Goal: Information Seeking & Learning: Learn about a topic

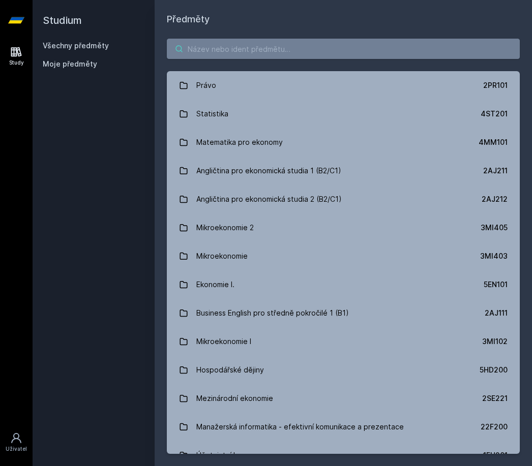
click at [250, 49] on input "search" at bounding box center [343, 49] width 353 height 20
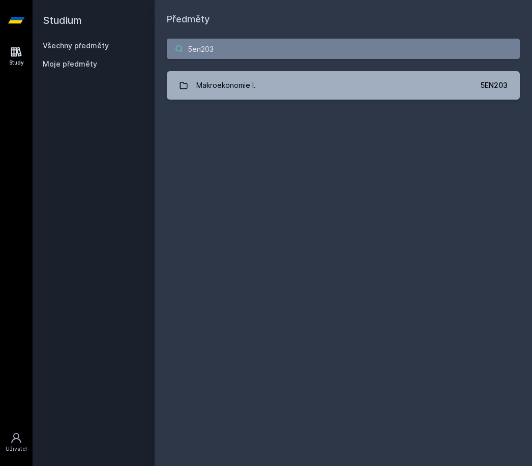
type input "5en203"
click at [334, 86] on link "Makroekonomie I. 5EN203" at bounding box center [343, 85] width 353 height 28
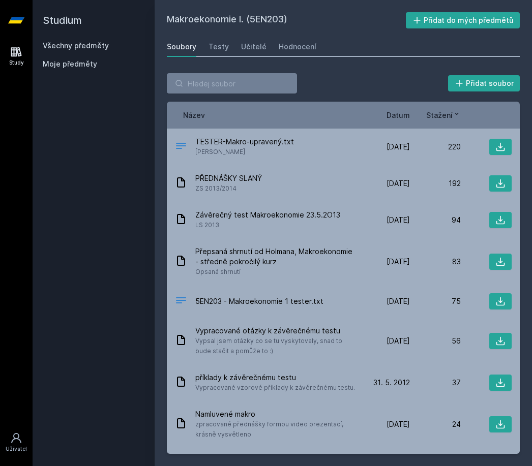
click at [500, 147] on icon at bounding box center [500, 147] width 10 height 10
click at [501, 186] on icon at bounding box center [500, 183] width 10 height 10
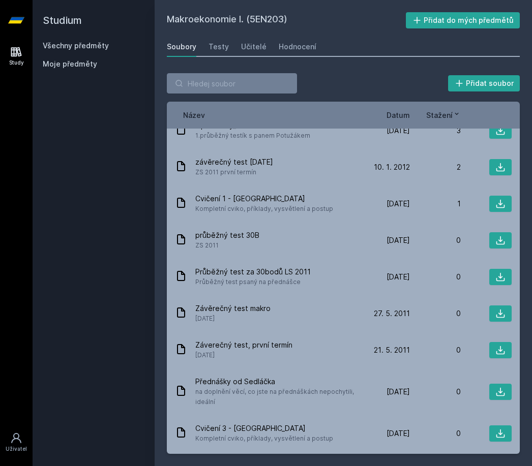
scroll to position [659, 0]
click at [498, 271] on icon at bounding box center [500, 276] width 10 height 10
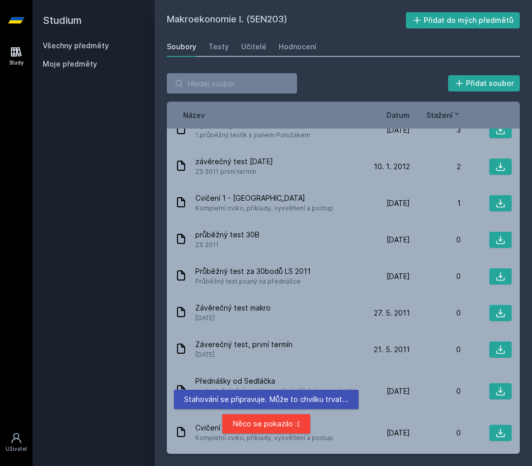
click at [328, 266] on div "Průběžný test za 30bodů LS 2011 Průběžný test psaný na přednášce" at bounding box center [267, 276] width 184 height 20
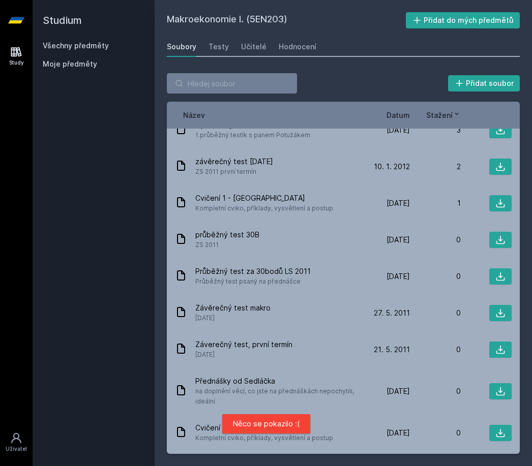
click at [495, 235] on icon at bounding box center [500, 240] width 10 height 10
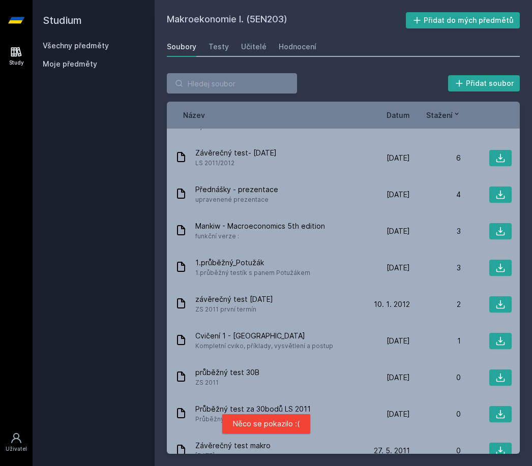
scroll to position [519, 0]
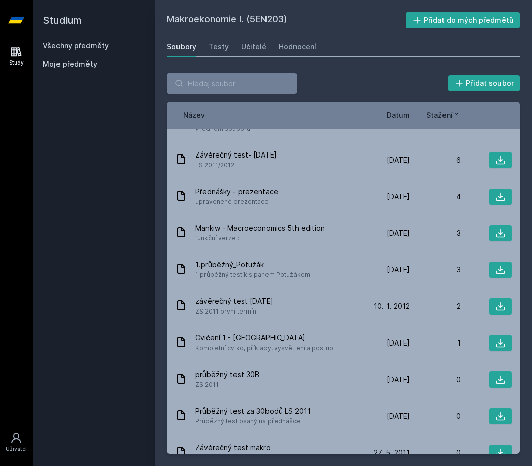
click at [500, 266] on icon at bounding box center [500, 270] width 9 height 9
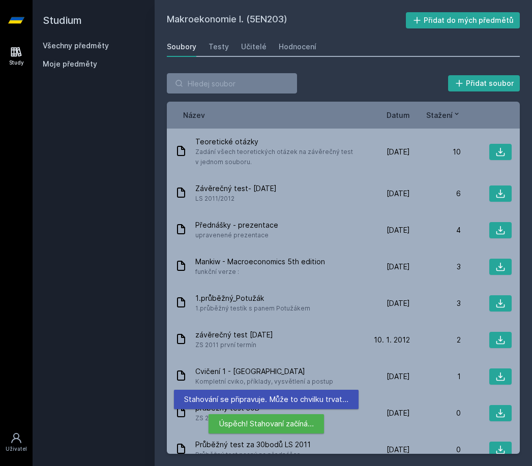
scroll to position [485, 0]
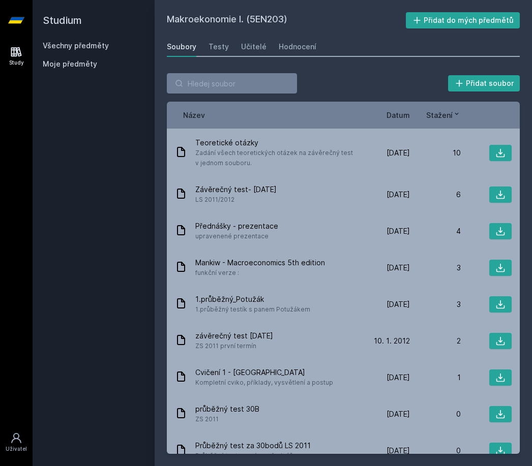
click at [498, 263] on icon at bounding box center [500, 268] width 10 height 10
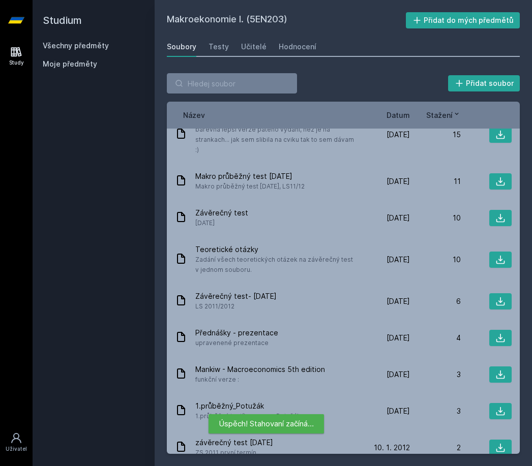
scroll to position [379, 0]
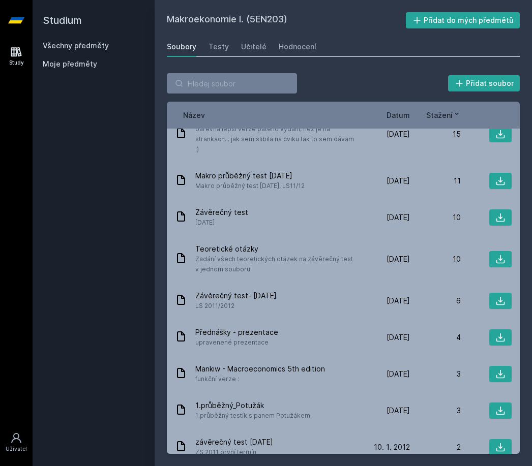
click at [499, 254] on icon at bounding box center [500, 259] width 10 height 10
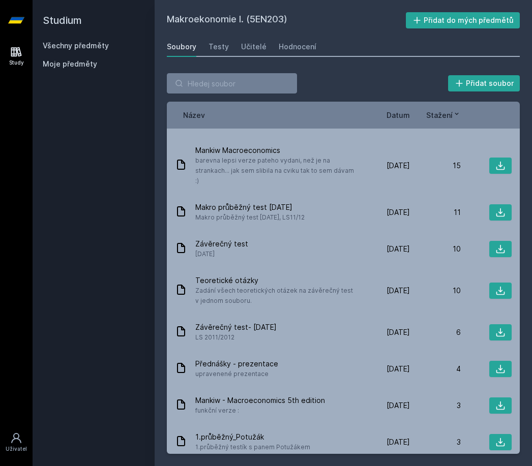
scroll to position [333, 0]
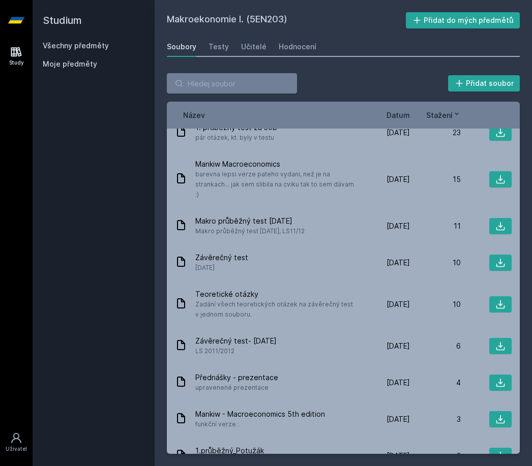
click at [500, 221] on icon at bounding box center [500, 226] width 10 height 10
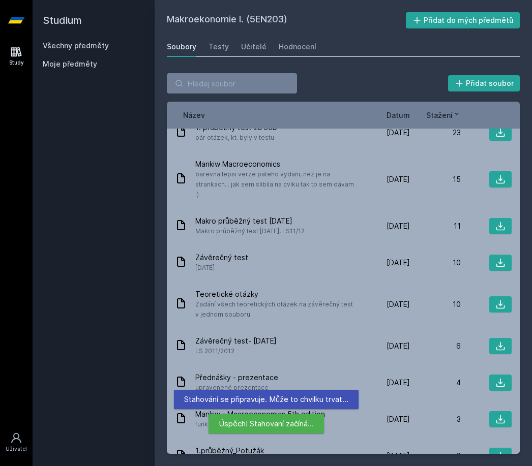
click at [501, 299] on icon at bounding box center [500, 304] width 10 height 10
click at [499, 258] on icon at bounding box center [500, 263] width 10 height 10
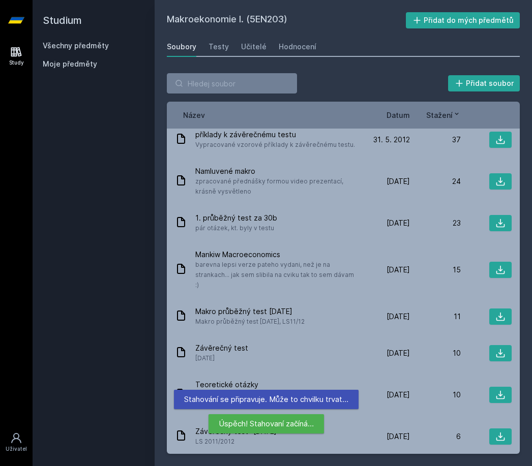
scroll to position [234, 0]
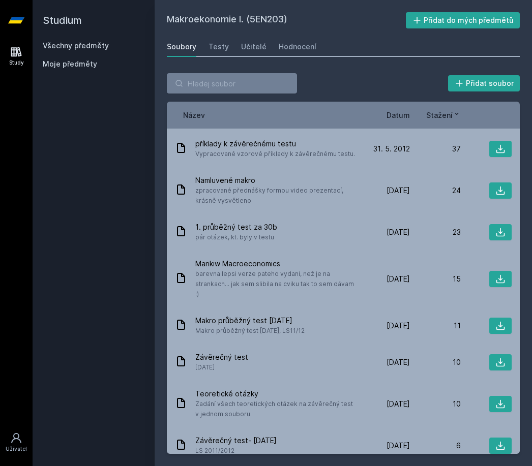
click at [500, 236] on icon at bounding box center [500, 232] width 9 height 9
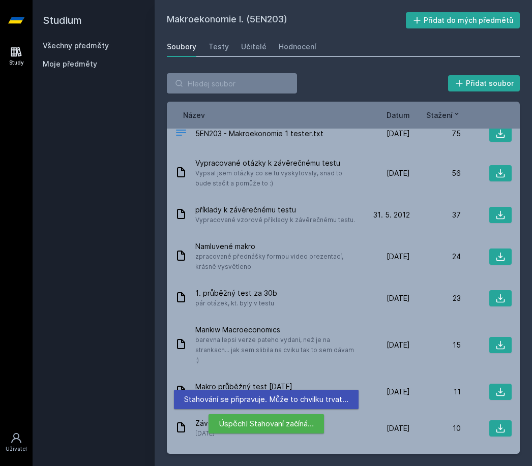
scroll to position [164, 0]
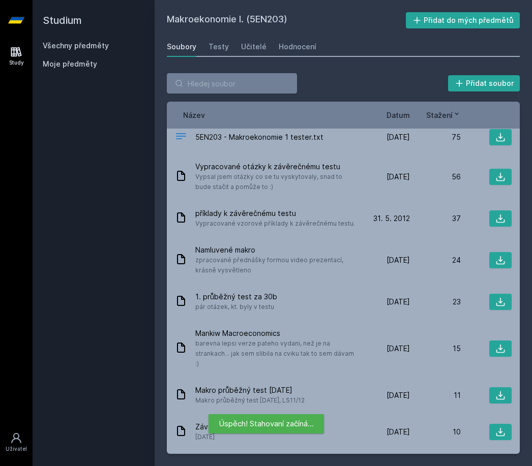
click at [500, 221] on icon at bounding box center [500, 218] width 10 height 10
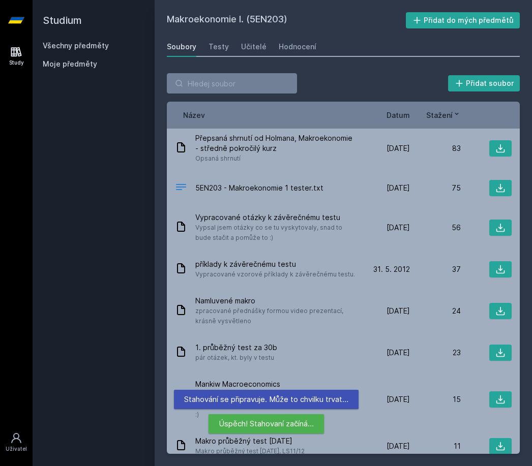
scroll to position [114, 0]
click at [496, 230] on icon at bounding box center [500, 227] width 10 height 10
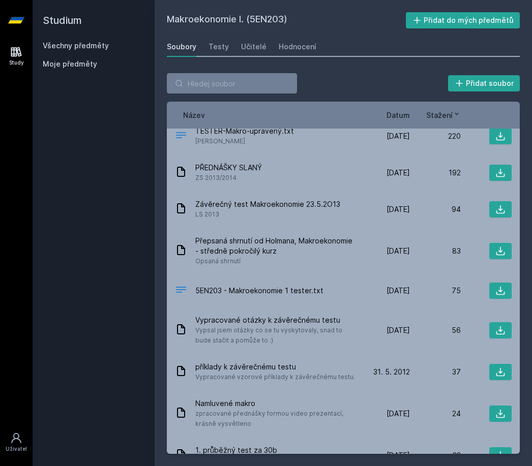
scroll to position [9, 0]
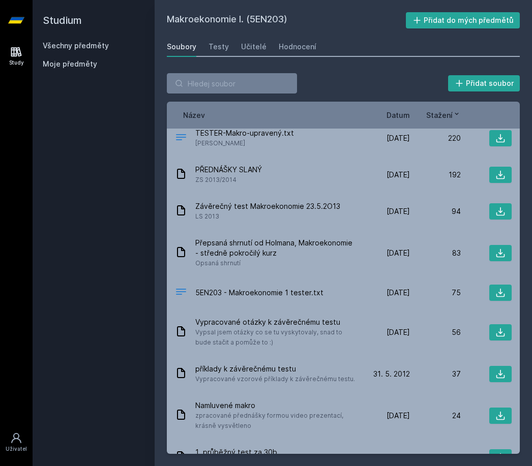
click at [501, 255] on icon at bounding box center [500, 253] width 10 height 10
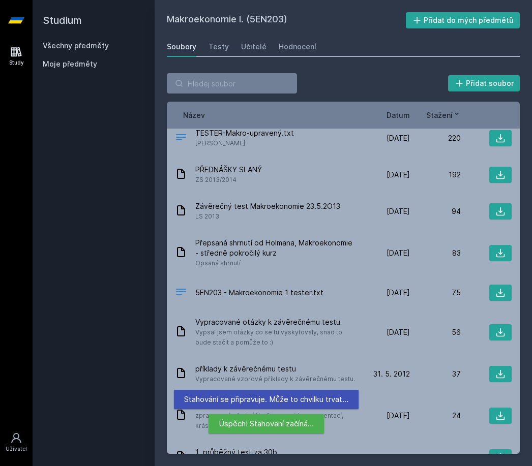
click at [500, 214] on icon at bounding box center [500, 211] width 10 height 10
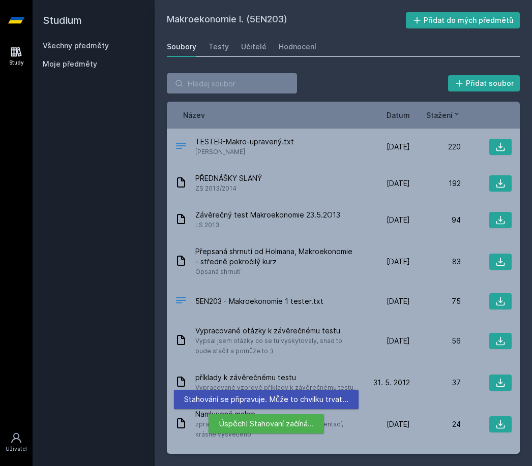
scroll to position [0, 0]
click at [502, 187] on icon at bounding box center [500, 183] width 9 height 9
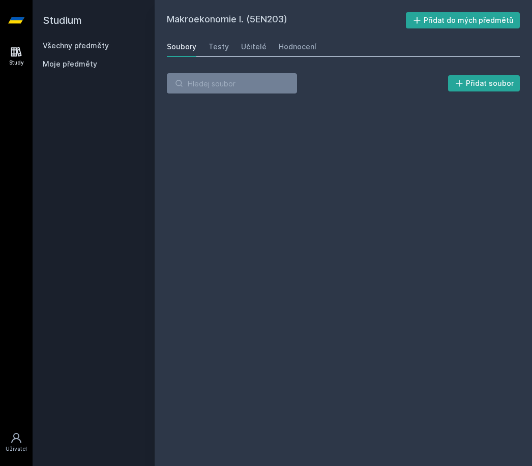
click at [69, 46] on link "Všechny předměty" at bounding box center [76, 45] width 66 height 9
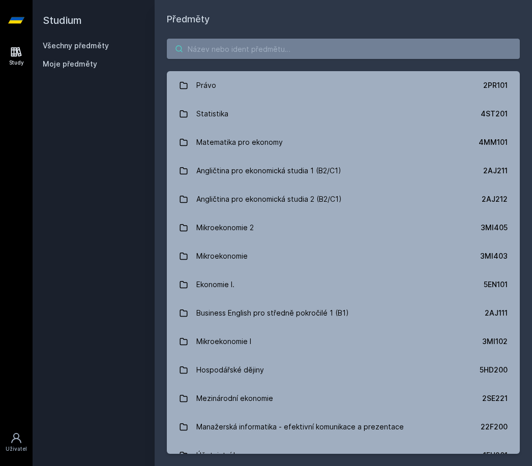
click at [218, 46] on input "search" at bounding box center [343, 49] width 353 height 20
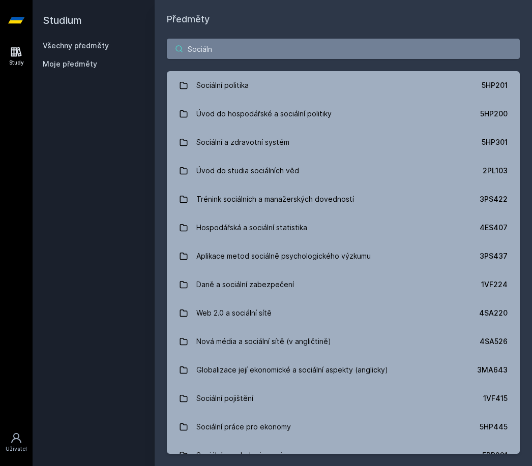
type input "Sociální"
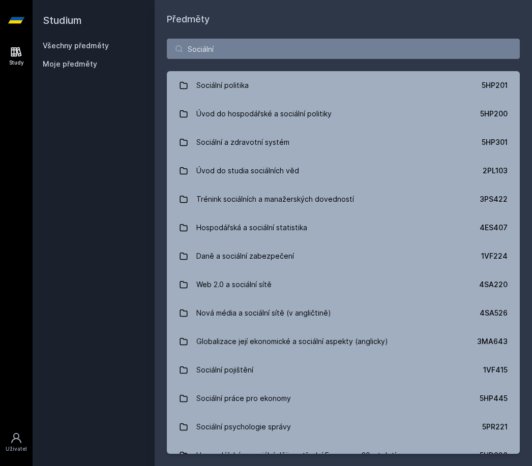
click at [234, 87] on div "Sociální politika" at bounding box center [222, 85] width 52 height 20
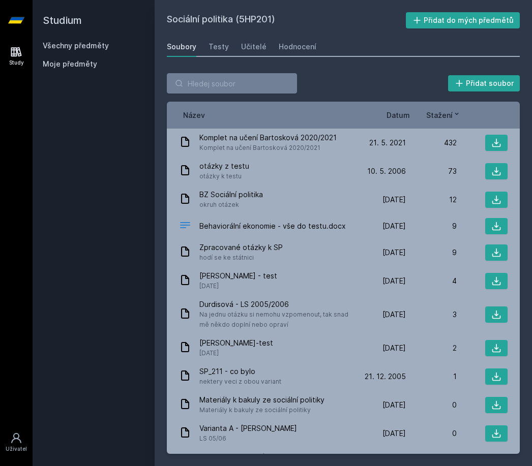
click at [499, 174] on icon at bounding box center [496, 171] width 10 height 10
click at [216, 51] on div "Testy" at bounding box center [218, 47] width 20 height 10
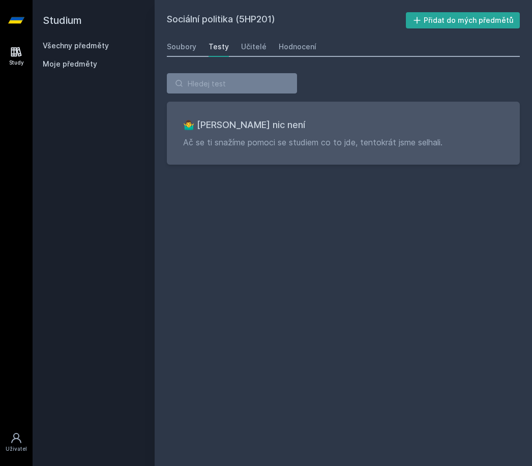
click at [247, 44] on div "Učitelé" at bounding box center [253, 47] width 25 height 10
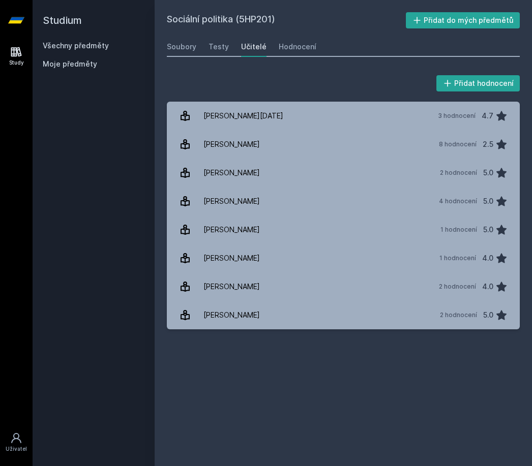
click at [299, 45] on div "Hodnocení" at bounding box center [298, 47] width 38 height 10
